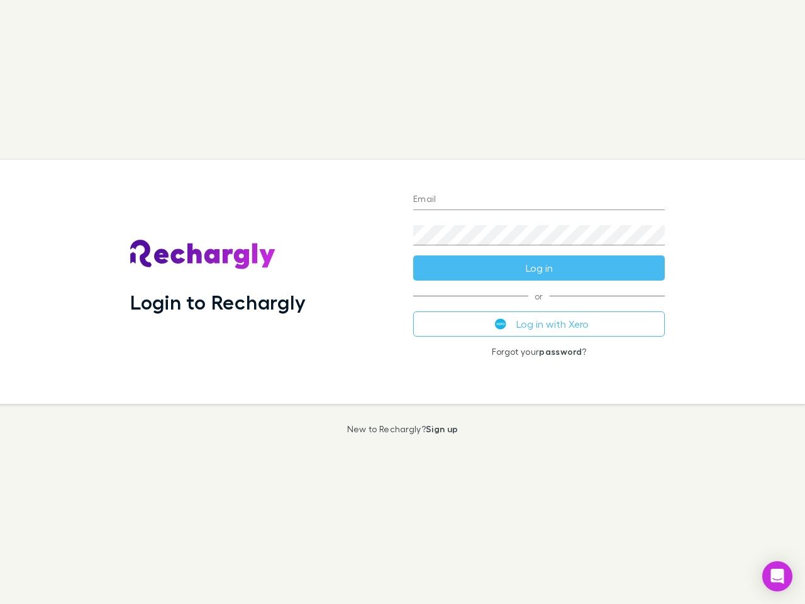
click at [402, 302] on div "Login to Rechargly" at bounding box center [261, 282] width 283 height 244
click at [539, 200] on input "Email" at bounding box center [538, 200] width 251 height 20
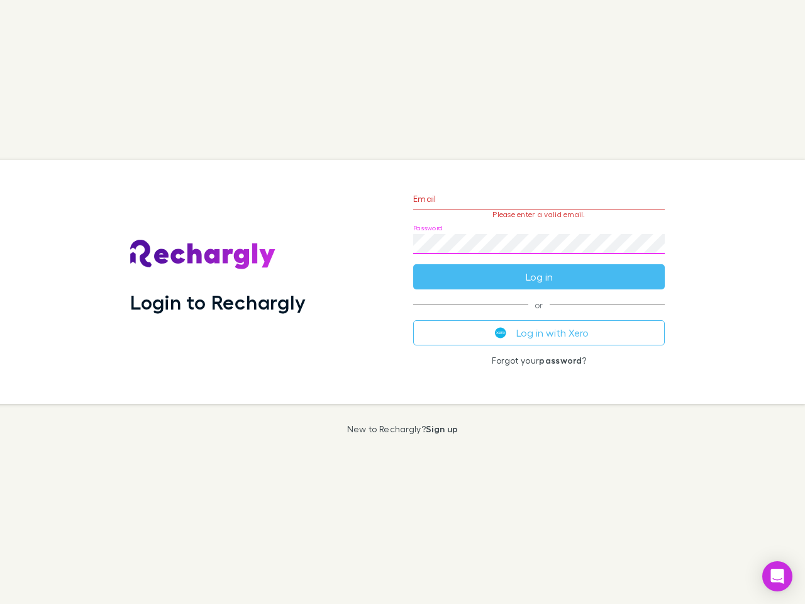
click at [539, 268] on form "Email Please enter a valid email. Password Log in" at bounding box center [538, 234] width 251 height 109
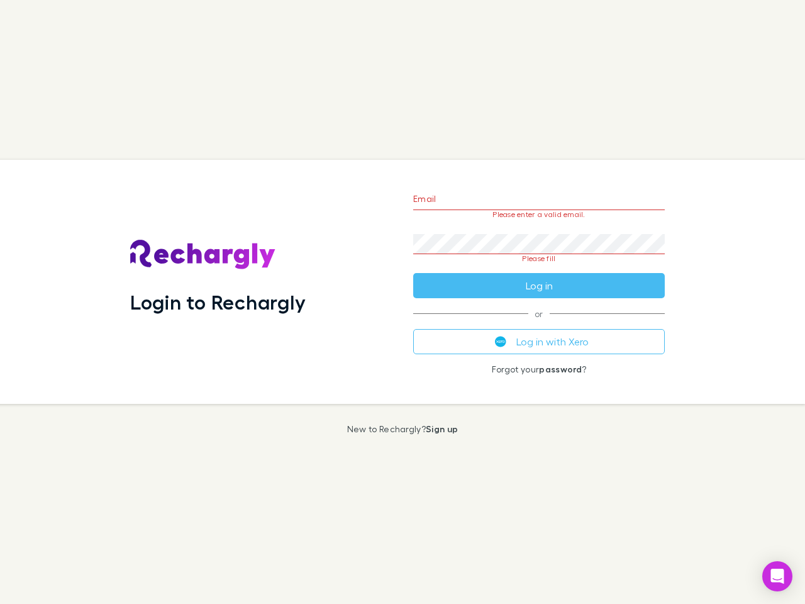
click at [539, 324] on div "Email Please enter a valid email. Password Please fill Log in or Log in with Xe…" at bounding box center [539, 282] width 272 height 244
click at [777, 576] on icon "Open Intercom Messenger" at bounding box center [777, 575] width 13 height 15
